Goal: Subscribe to service/newsletter

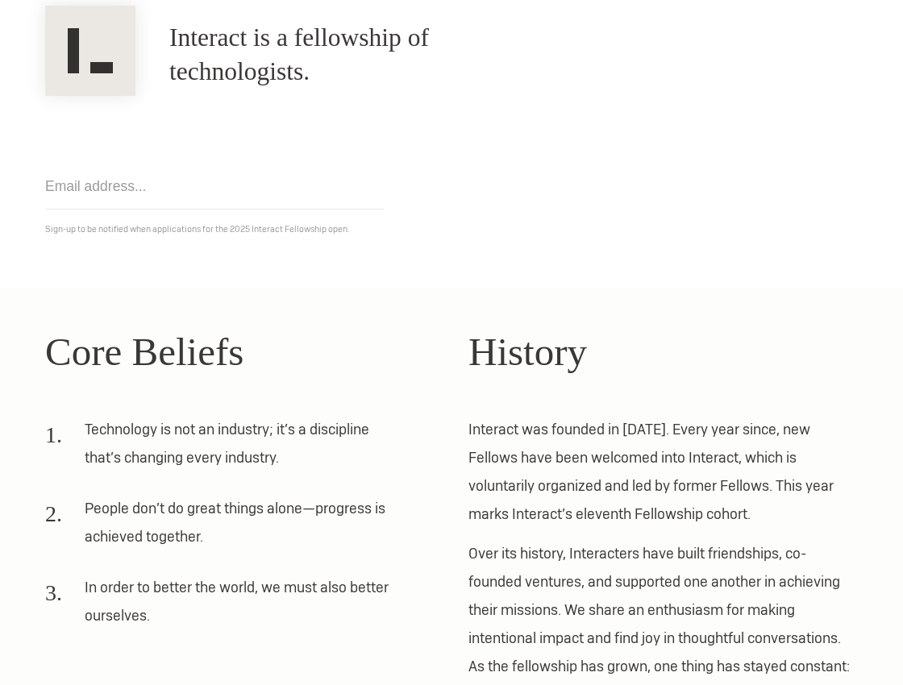
scroll to position [137, 0]
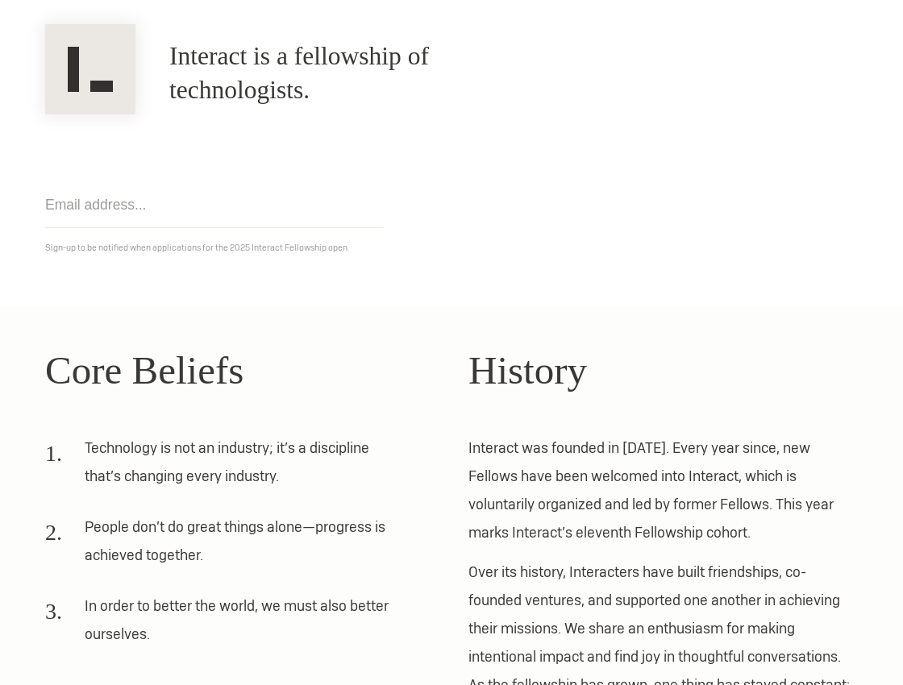
click at [155, 214] on input "email" at bounding box center [214, 205] width 339 height 46
type input "[EMAIL_ADDRESS][DOMAIN_NAME]"
click input "Get notified" at bounding box center [0, 0] width 0 height 0
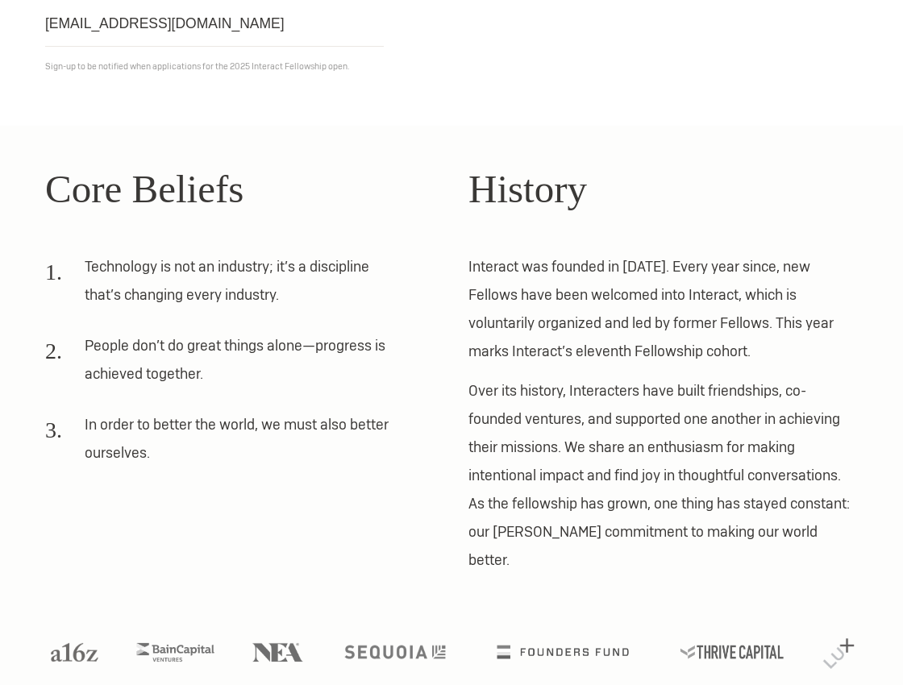
scroll to position [0, 0]
